Goal: Task Accomplishment & Management: Manage account settings

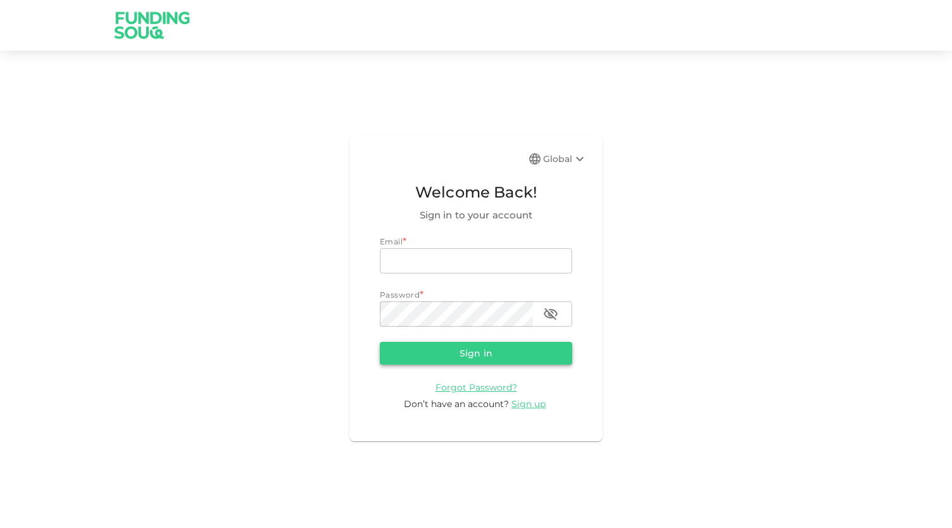
type input "[EMAIL_ADDRESS][DOMAIN_NAME]"
click at [451, 350] on button "Sign in" at bounding box center [476, 353] width 192 height 23
